Goal: Information Seeking & Learning: Learn about a topic

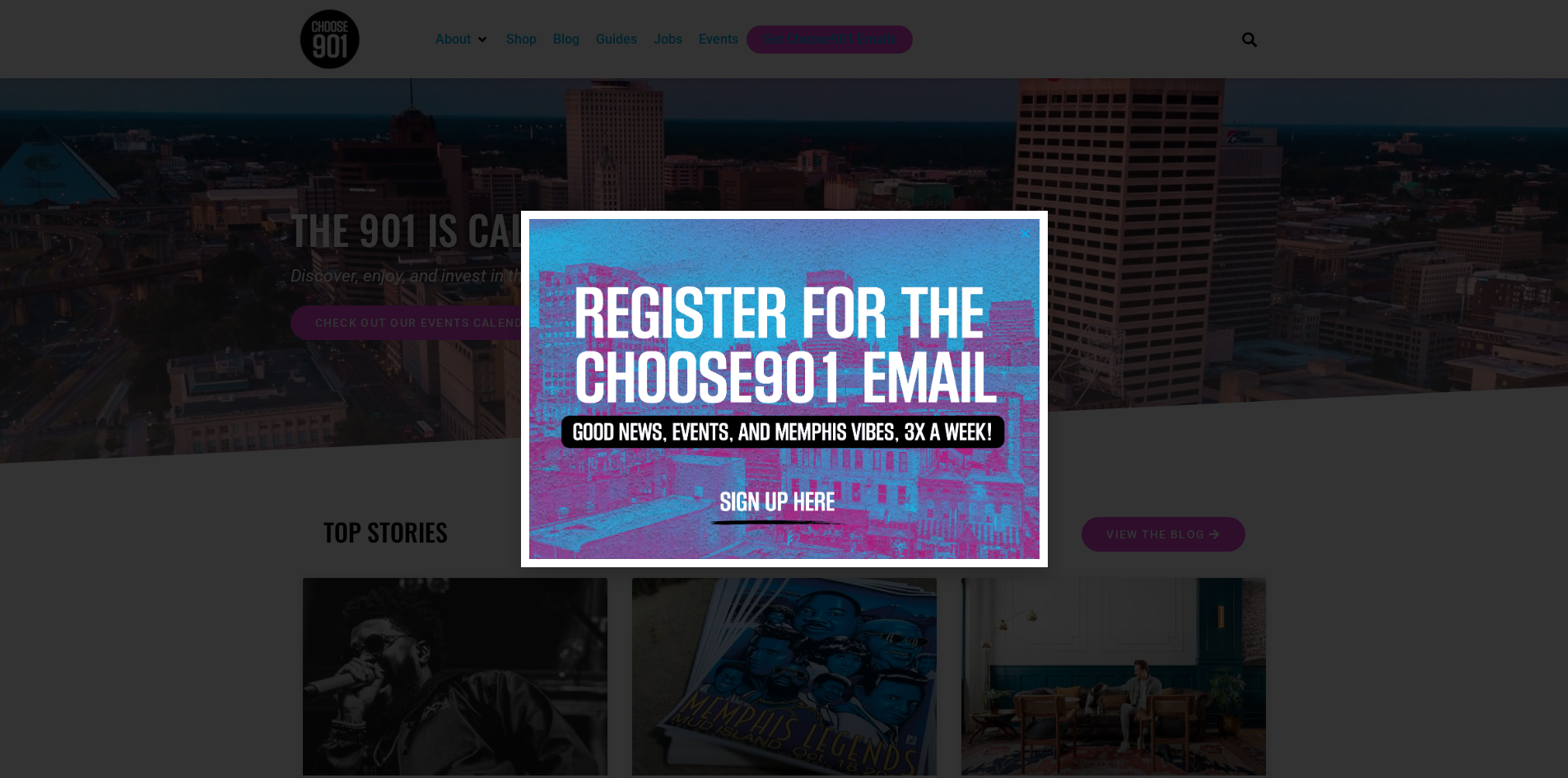
click at [1024, 237] on icon "Close" at bounding box center [1025, 233] width 13 height 13
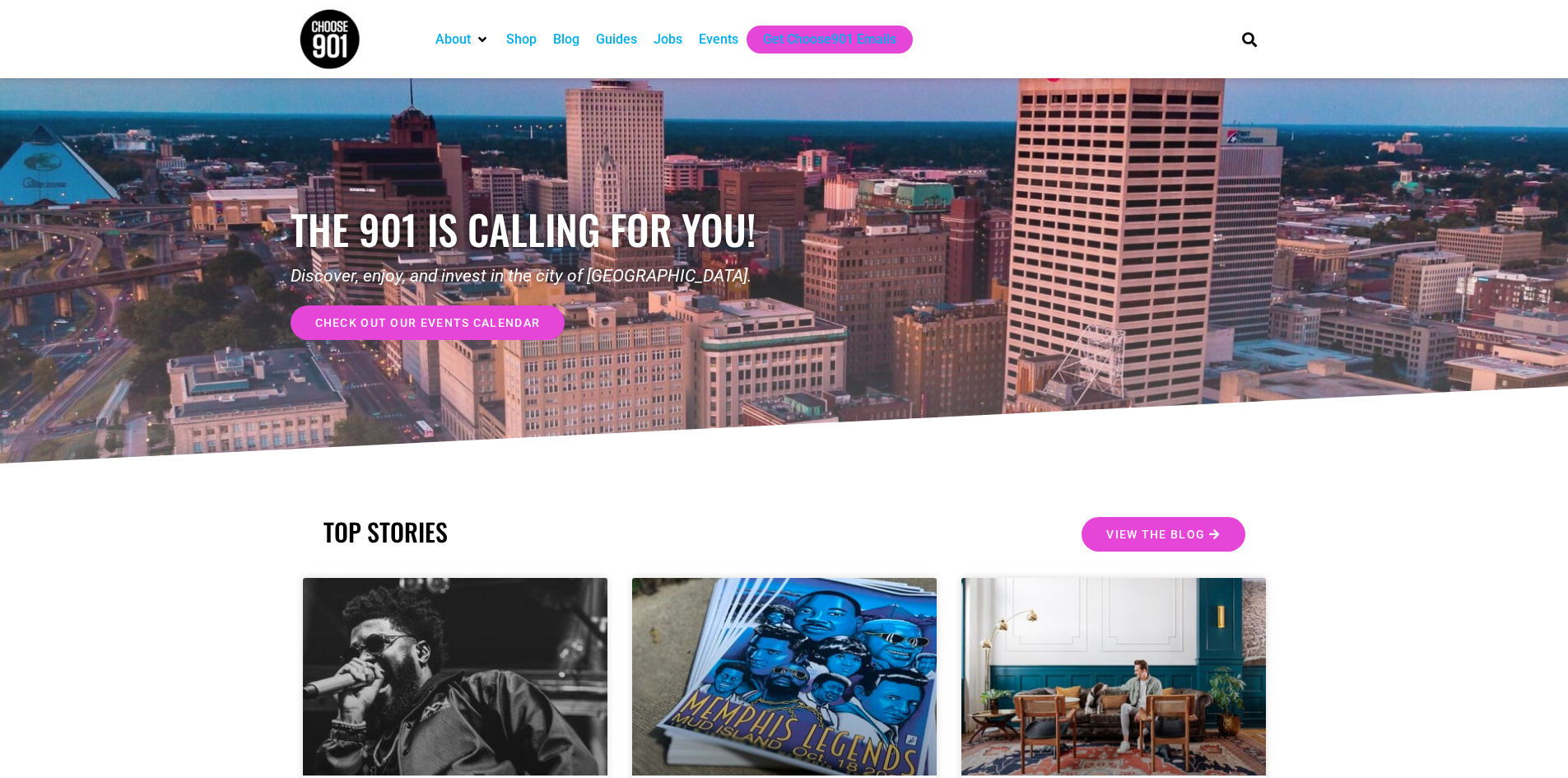
click at [669, 37] on div "Jobs" at bounding box center [668, 39] width 29 height 20
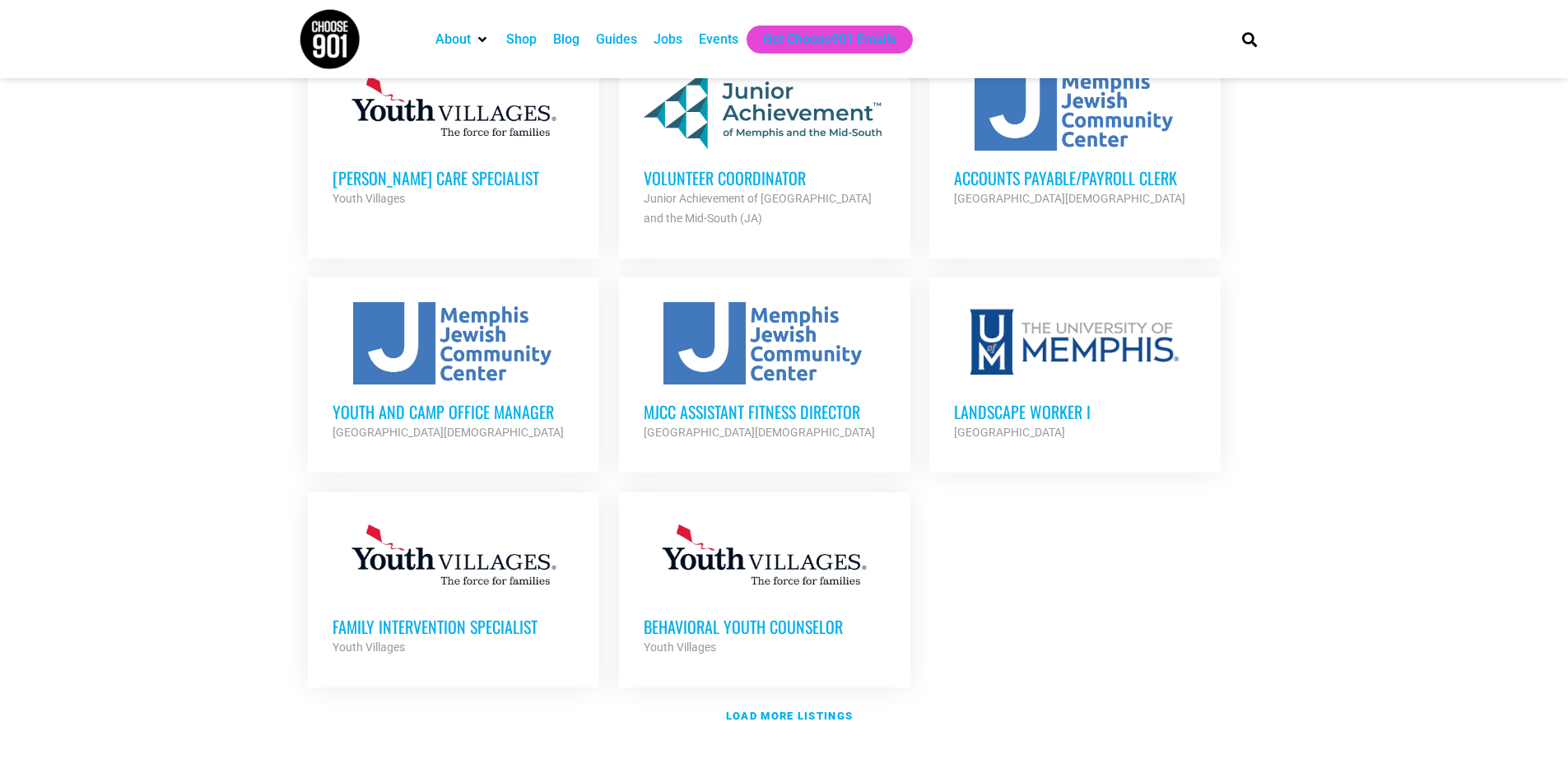
scroll to position [1730, 0]
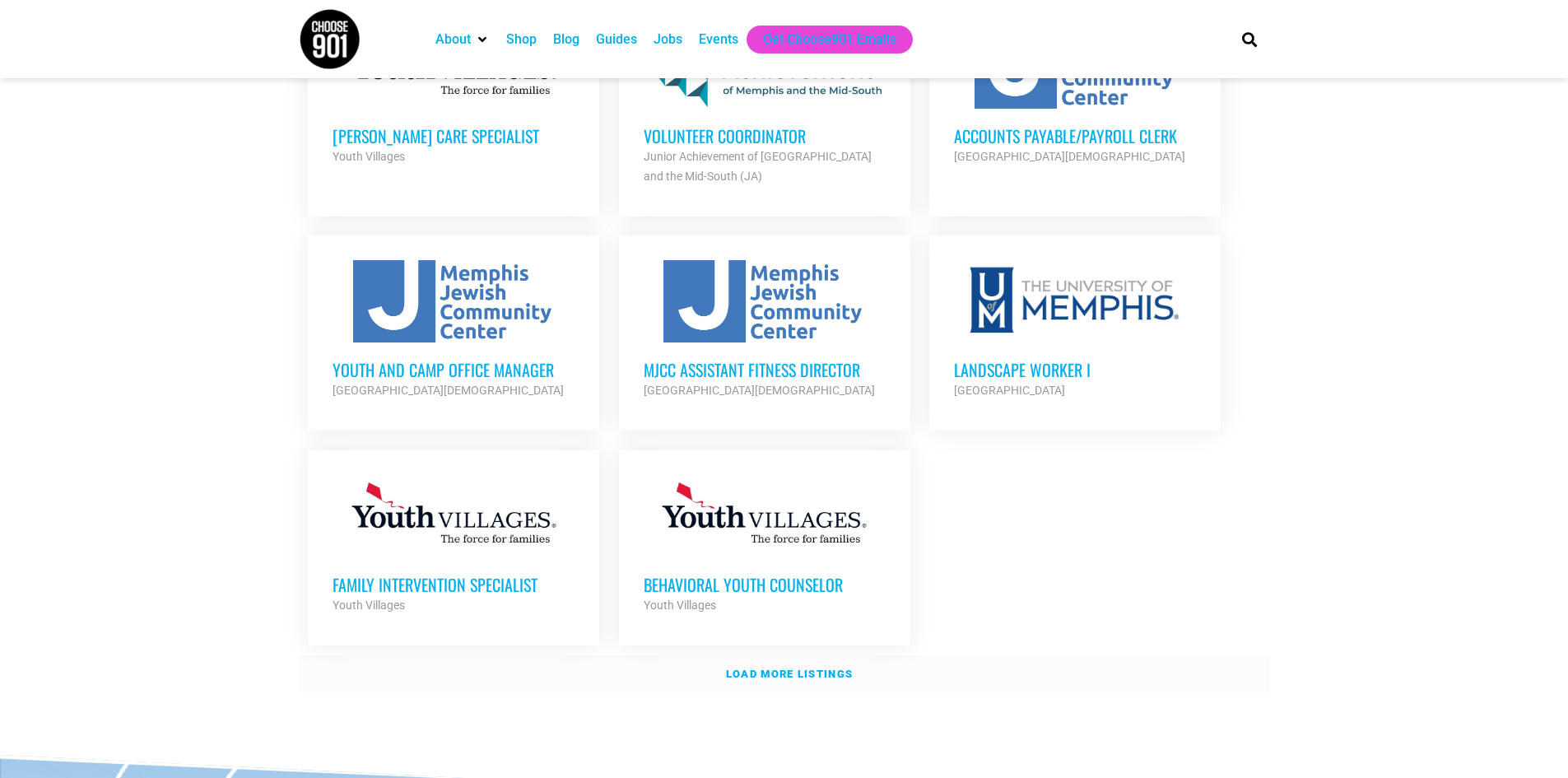
click at [814, 659] on link "Load more listings" at bounding box center [784, 674] width 972 height 38
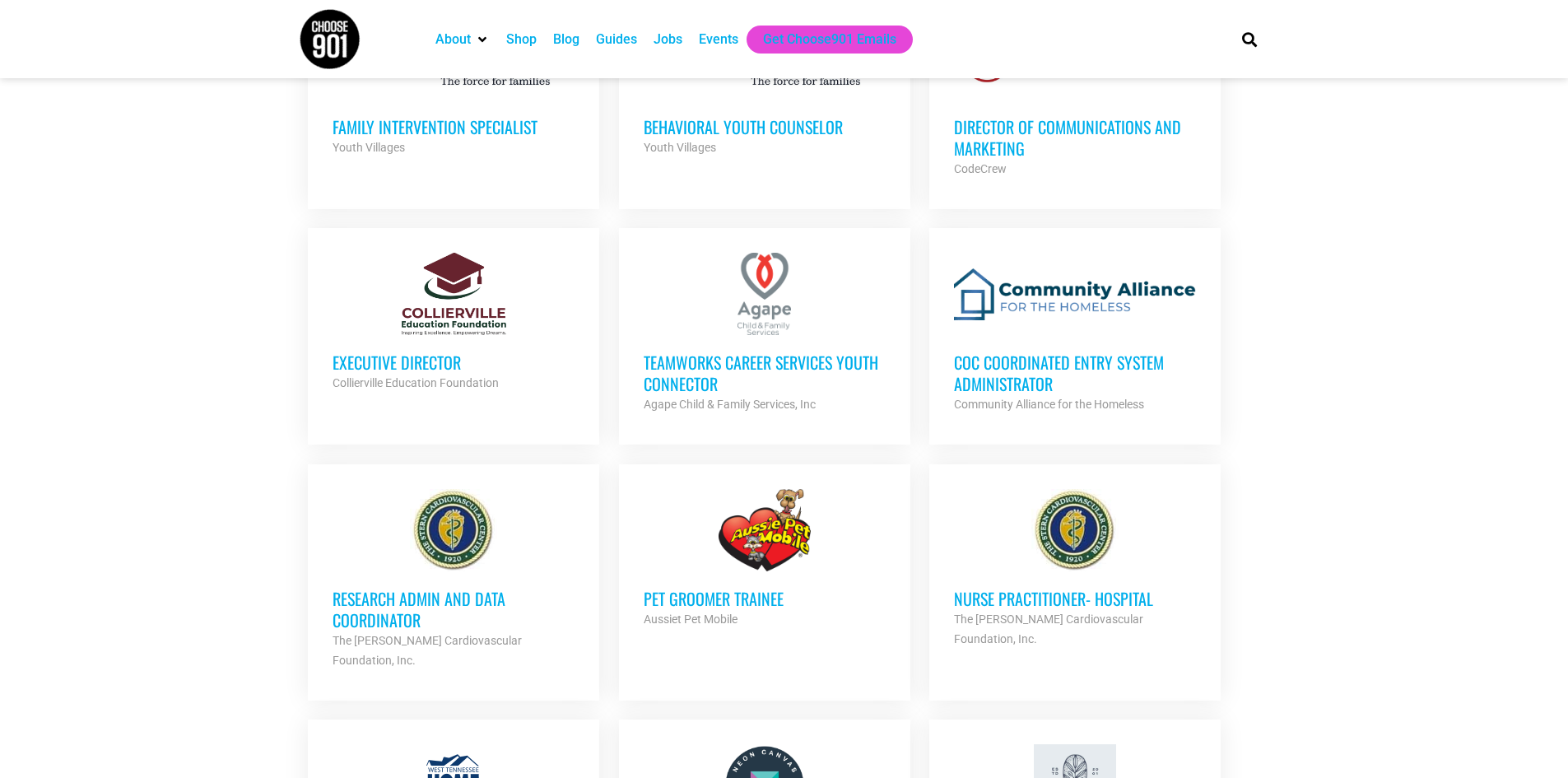
scroll to position [2223, 0]
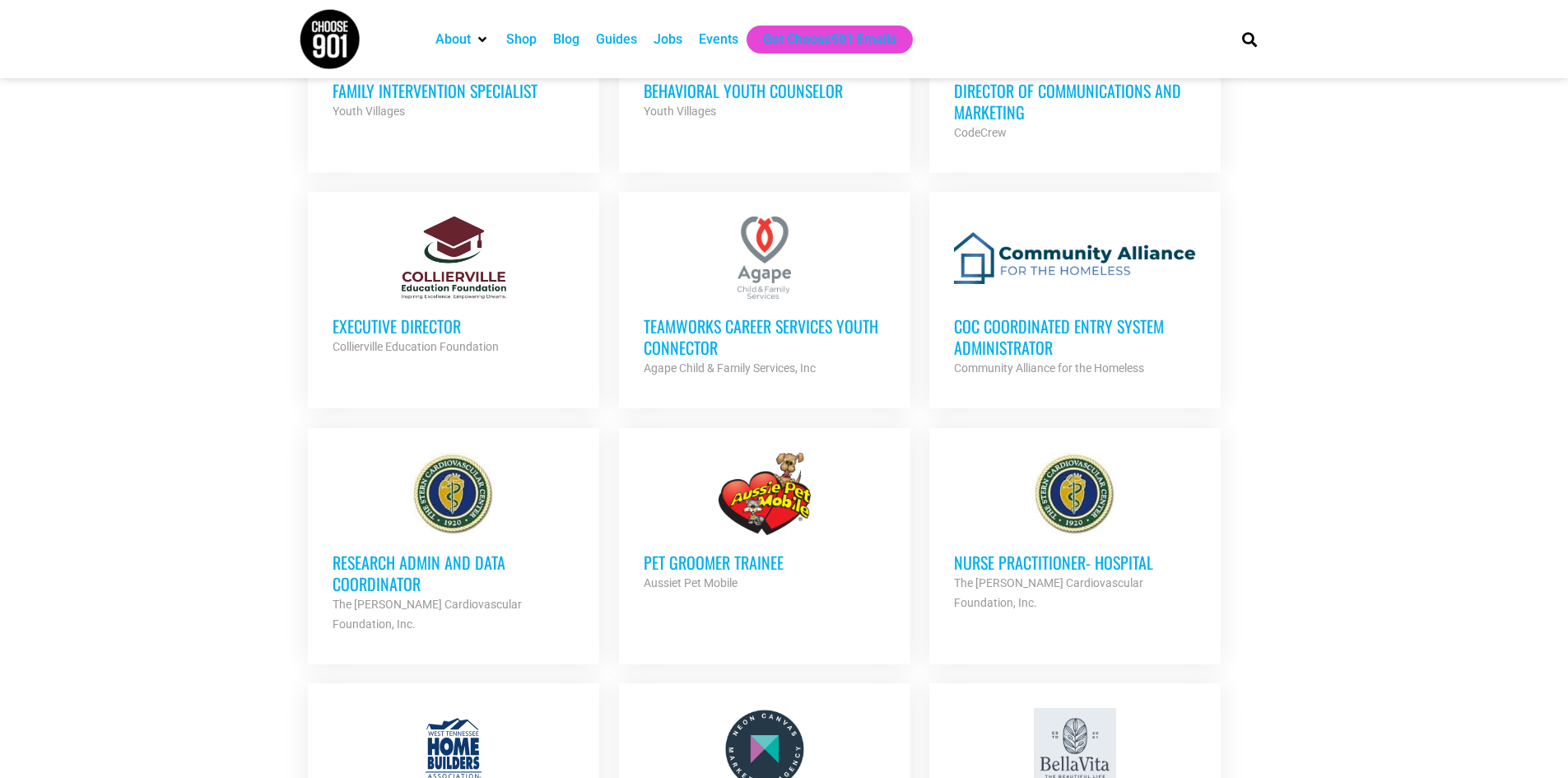
click at [984, 316] on h3 "CoC Coordinated Entry System Administrator" at bounding box center [1075, 337] width 242 height 43
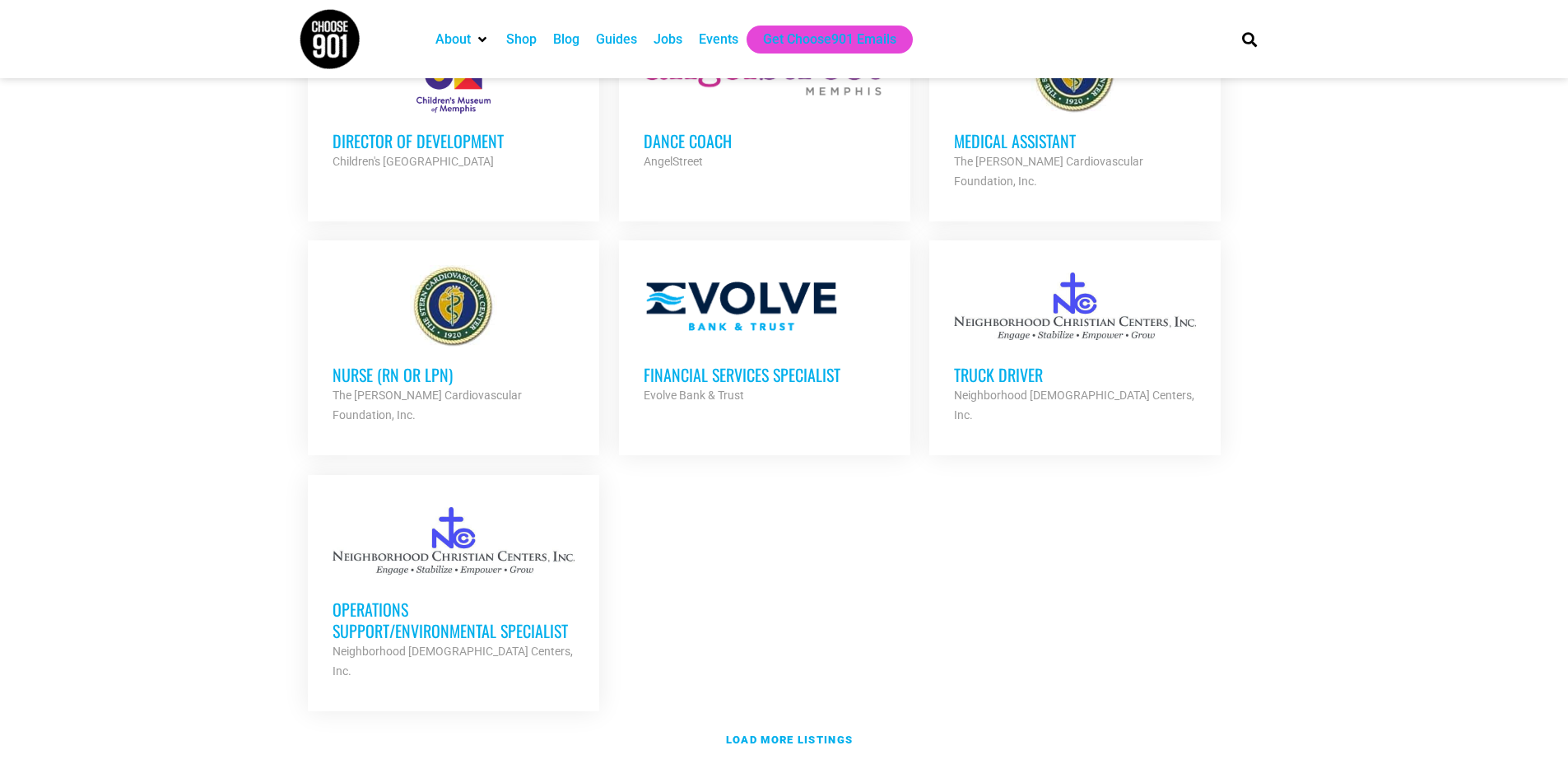
scroll to position [3377, 0]
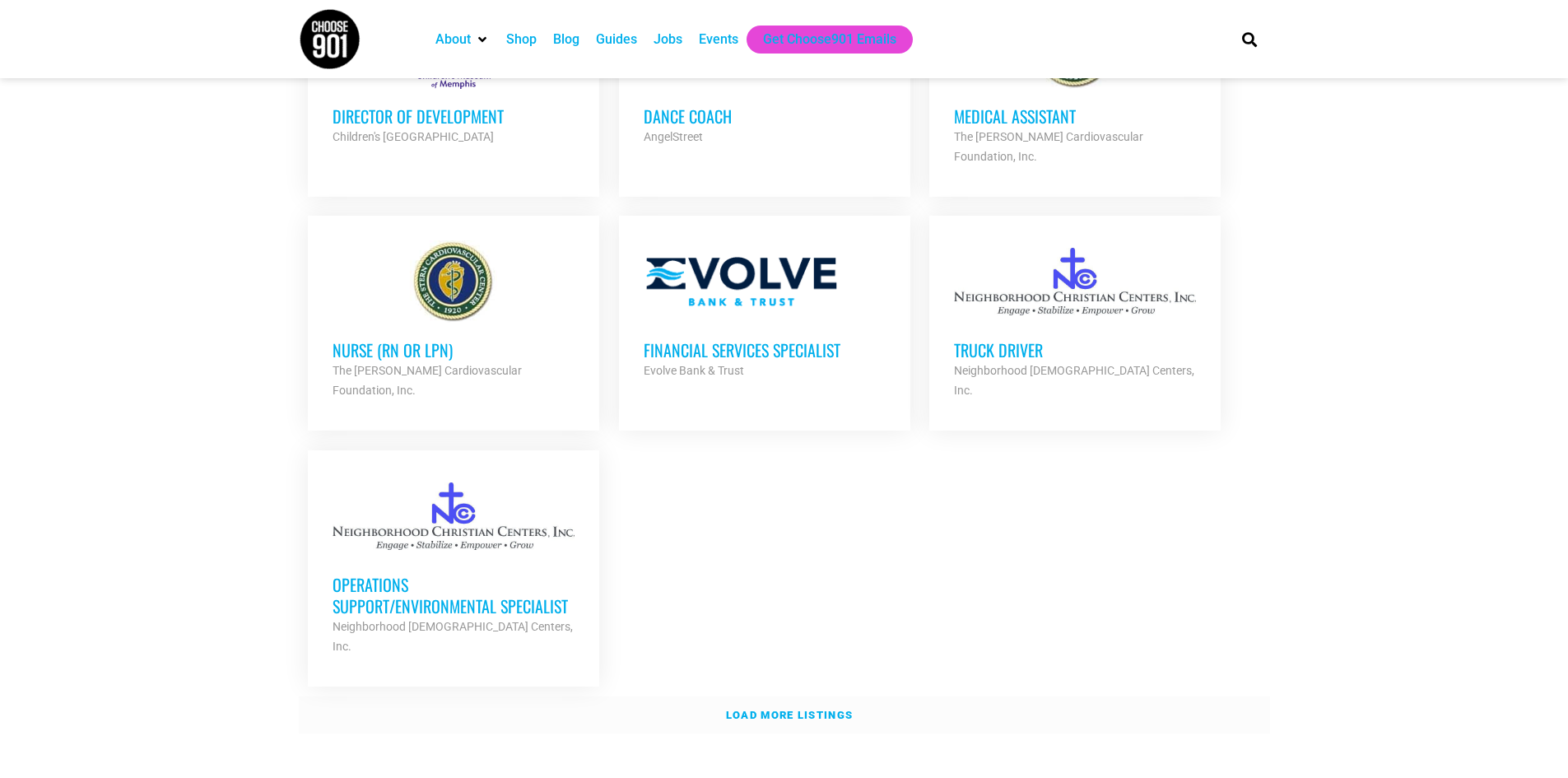
click at [874, 696] on link "Load more listings" at bounding box center [784, 715] width 972 height 38
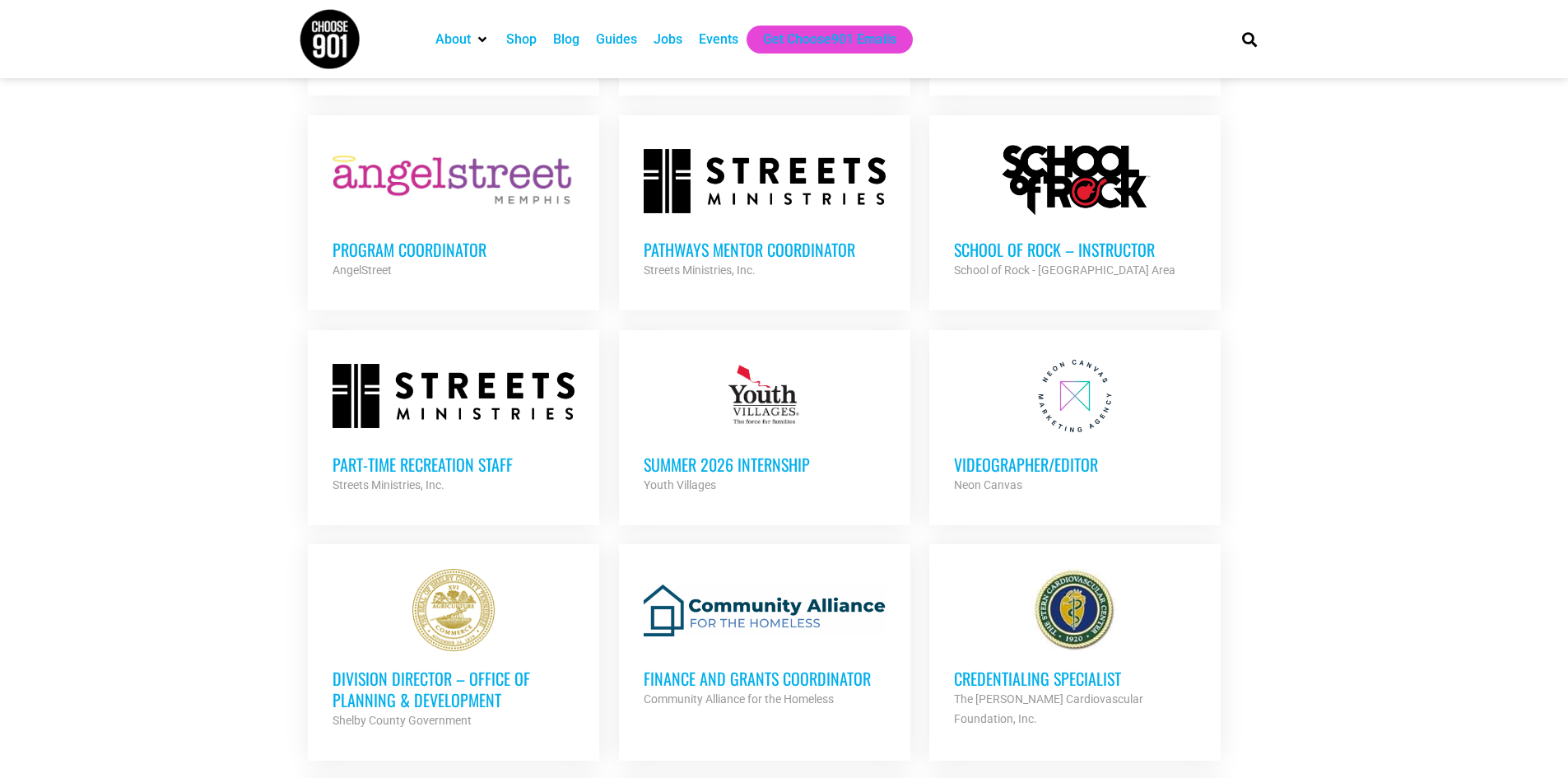
scroll to position [4200, 0]
